Goal: Check status: Check status

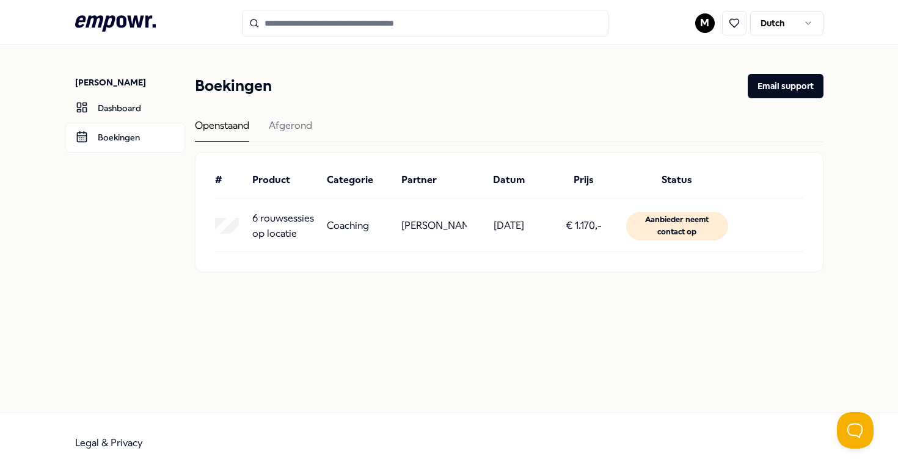
click at [253, 225] on p "6 rouwsessies op locatie" at bounding box center [284, 226] width 65 height 31
click at [318, 97] on header "Boekingen Email support" at bounding box center [509, 86] width 629 height 24
click at [298, 125] on div "Afgerond" at bounding box center [290, 130] width 43 height 24
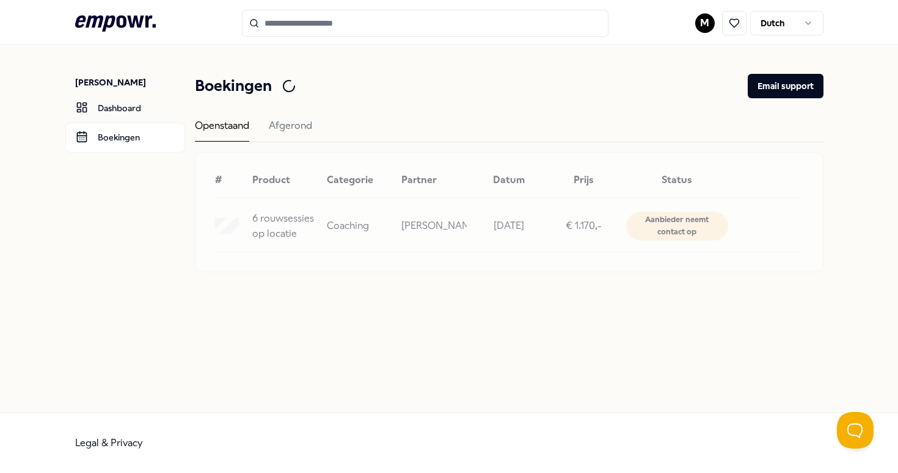
click at [228, 136] on div "Openstaand" at bounding box center [222, 130] width 54 height 24
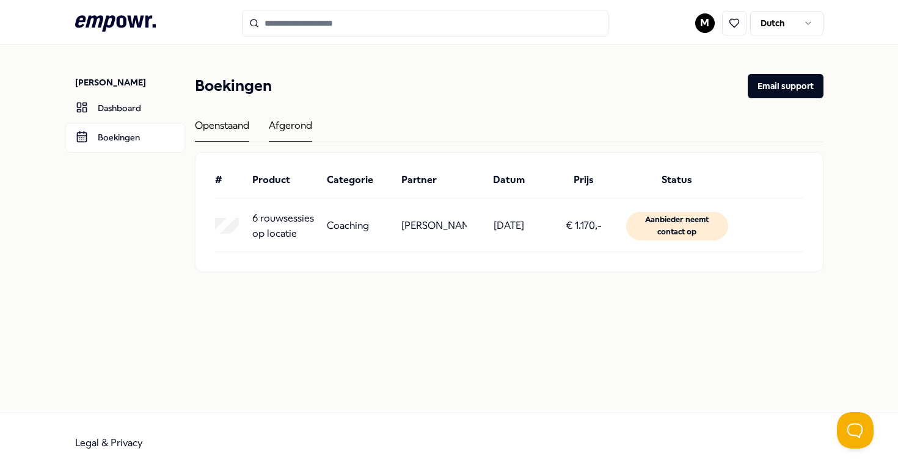
click at [280, 140] on div "Afgerond" at bounding box center [290, 130] width 43 height 24
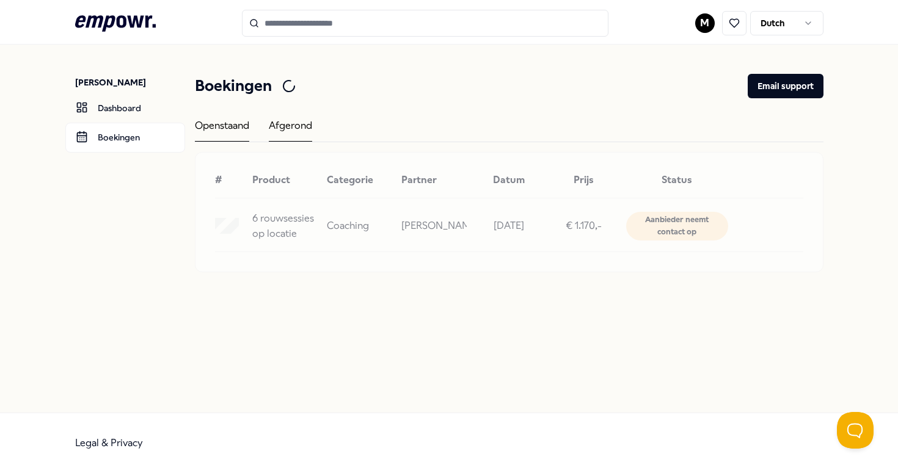
click at [299, 123] on div "Afgerond" at bounding box center [290, 130] width 43 height 24
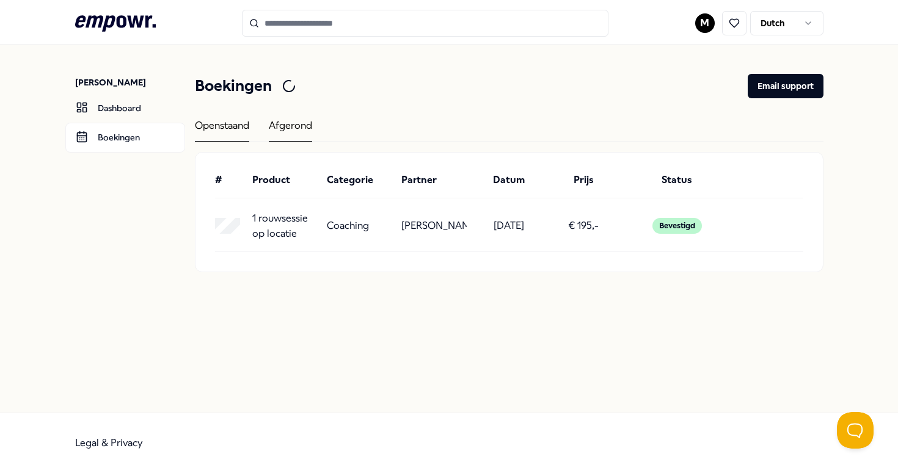
click at [220, 122] on div "Openstaand" at bounding box center [222, 130] width 54 height 24
click at [305, 126] on div "Afgerond" at bounding box center [290, 130] width 43 height 24
click at [228, 131] on div "Openstaand" at bounding box center [222, 130] width 54 height 24
click at [304, 131] on div "Afgerond" at bounding box center [290, 130] width 43 height 24
click at [238, 129] on div "Openstaand" at bounding box center [222, 130] width 54 height 24
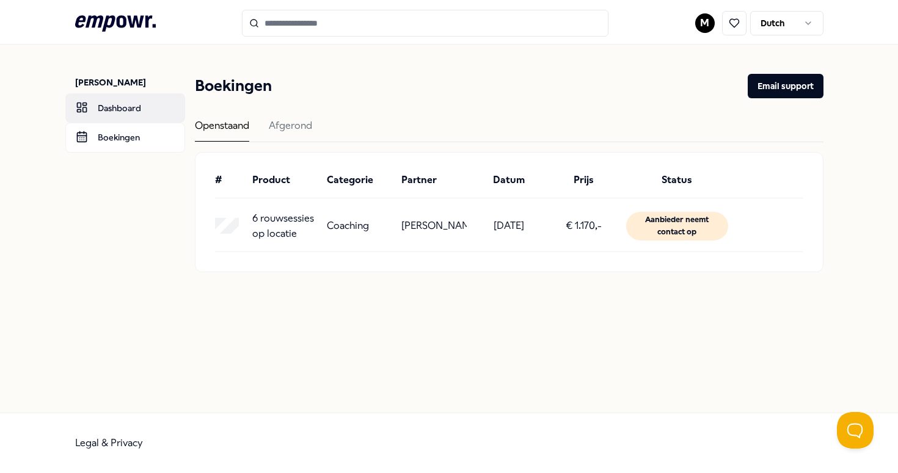
click at [126, 109] on link "Dashboard" at bounding box center [125, 107] width 120 height 29
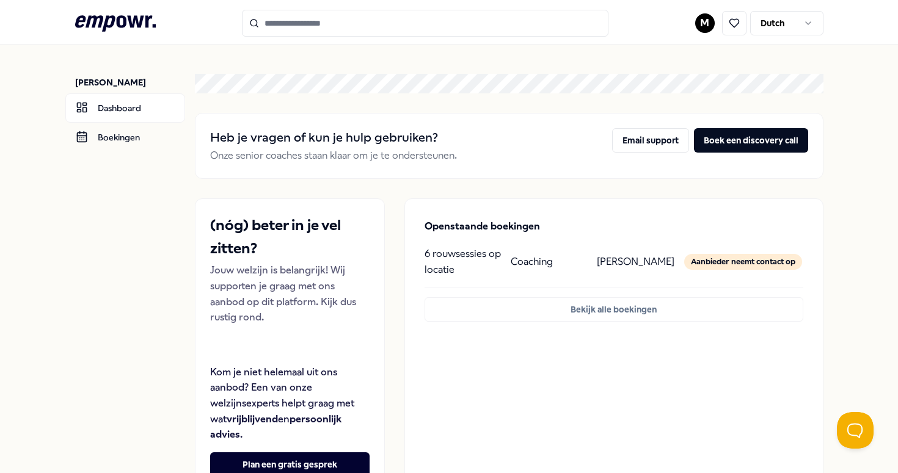
click at [625, 271] on div "[PERSON_NAME]" at bounding box center [635, 261] width 76 height 31
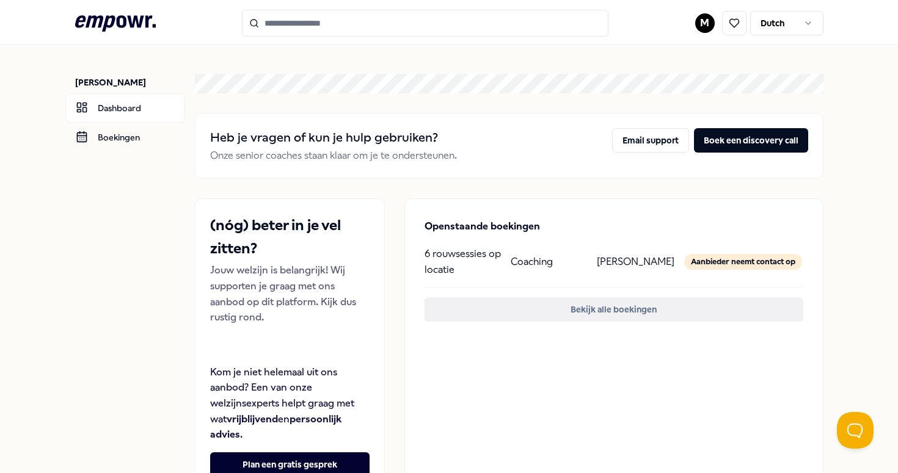
click at [617, 301] on button "Bekijk alle boekingen" at bounding box center [614, 309] width 379 height 24
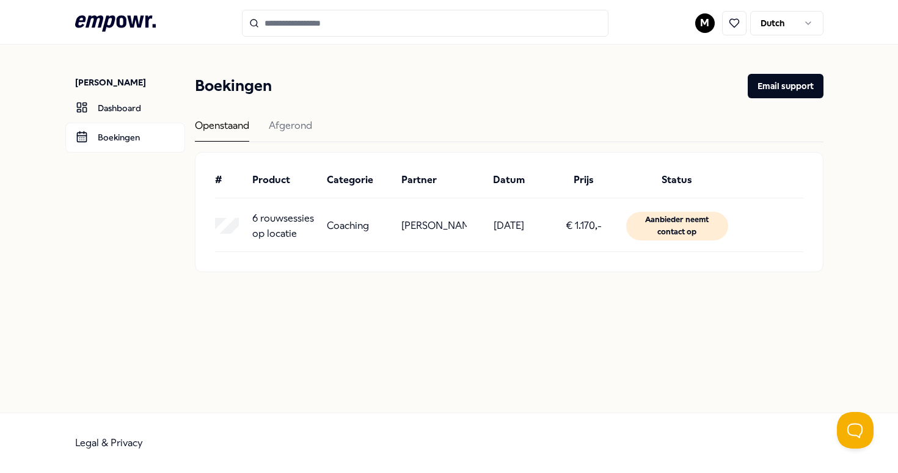
click at [569, 229] on p "€ 1.170,-" at bounding box center [584, 226] width 36 height 16
click at [685, 224] on div "Aanbieder neemt contact op" at bounding box center [677, 226] width 103 height 29
click at [534, 308] on div "[PERSON_NAME] Dashboard Boekingen Boekingen Email support Openstaand Afgerond #…" at bounding box center [449, 229] width 898 height 368
